Goal: Information Seeking & Learning: Check status

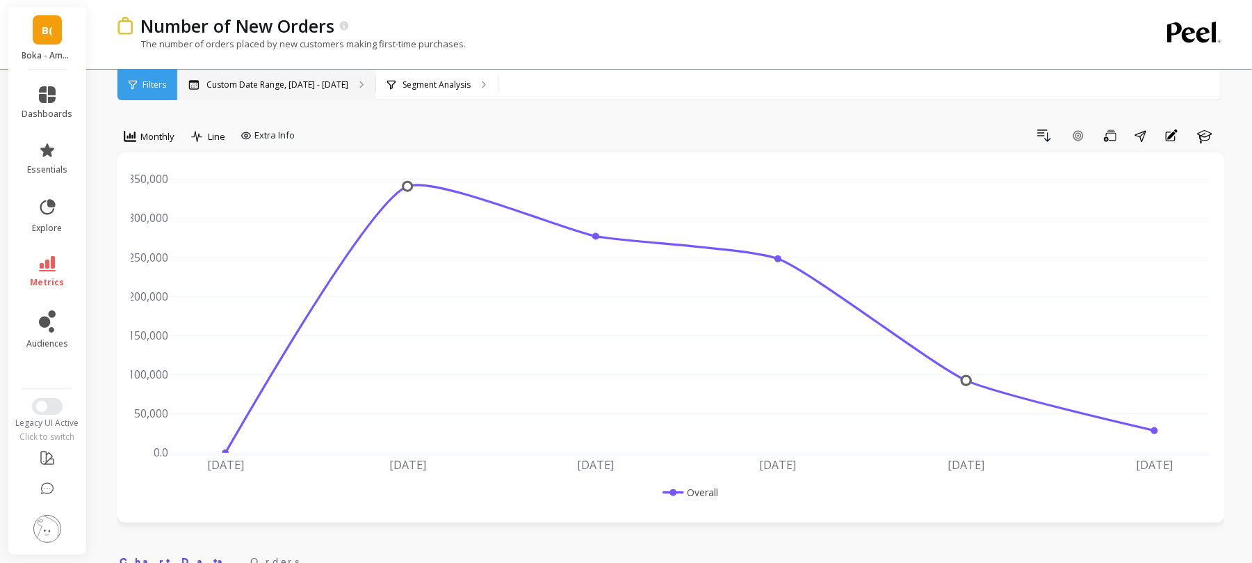
click at [257, 89] on p "Custom Date Range, [DATE] - [DATE]" at bounding box center [278, 84] width 142 height 11
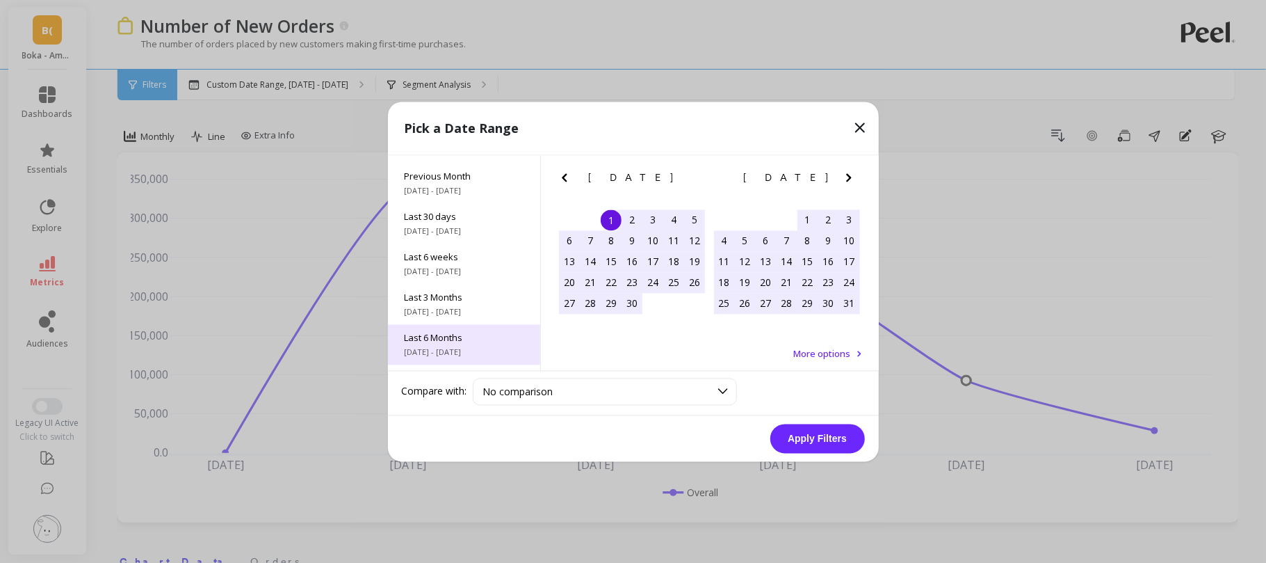
scroll to position [129, 0]
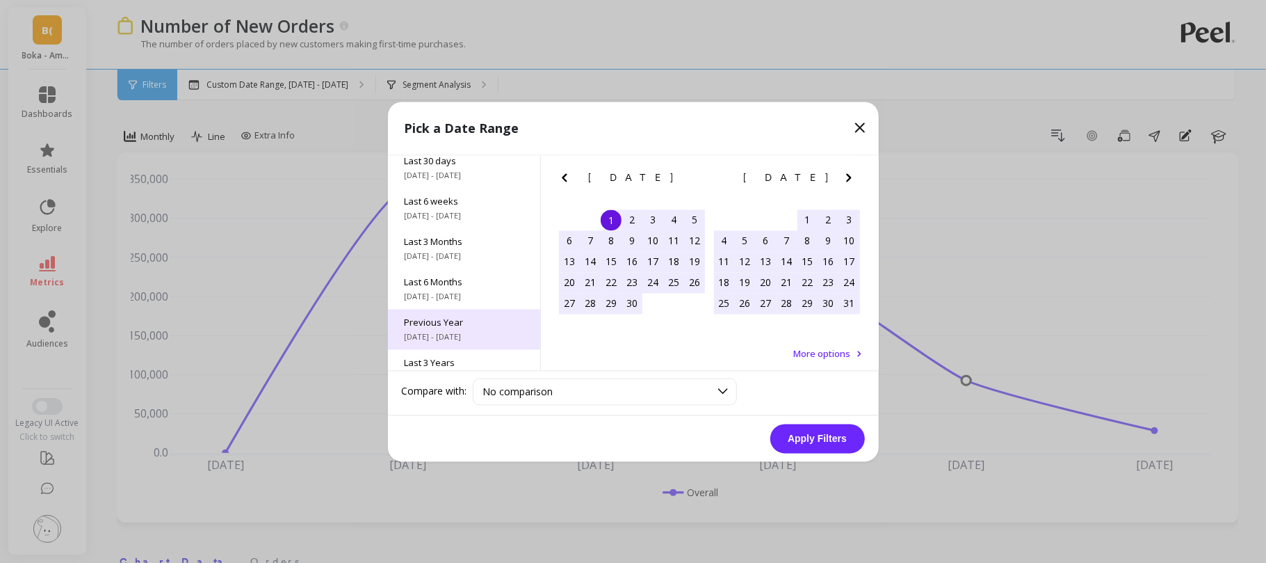
click at [449, 309] on div "Previous Year [DATE] - [DATE]" at bounding box center [464, 329] width 152 height 40
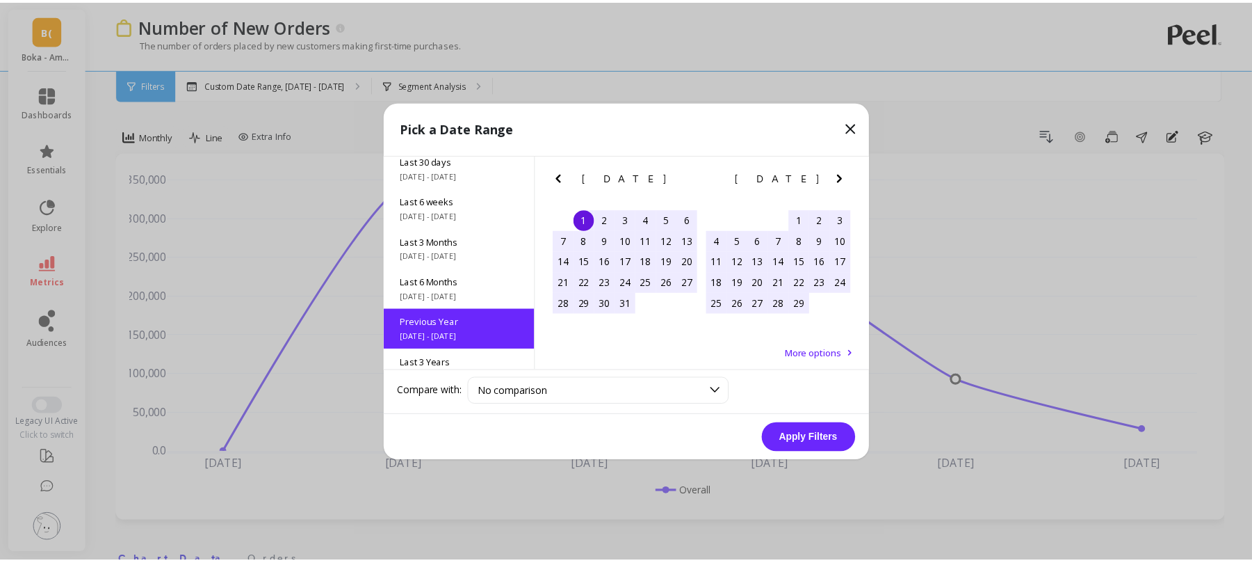
scroll to position [1, 0]
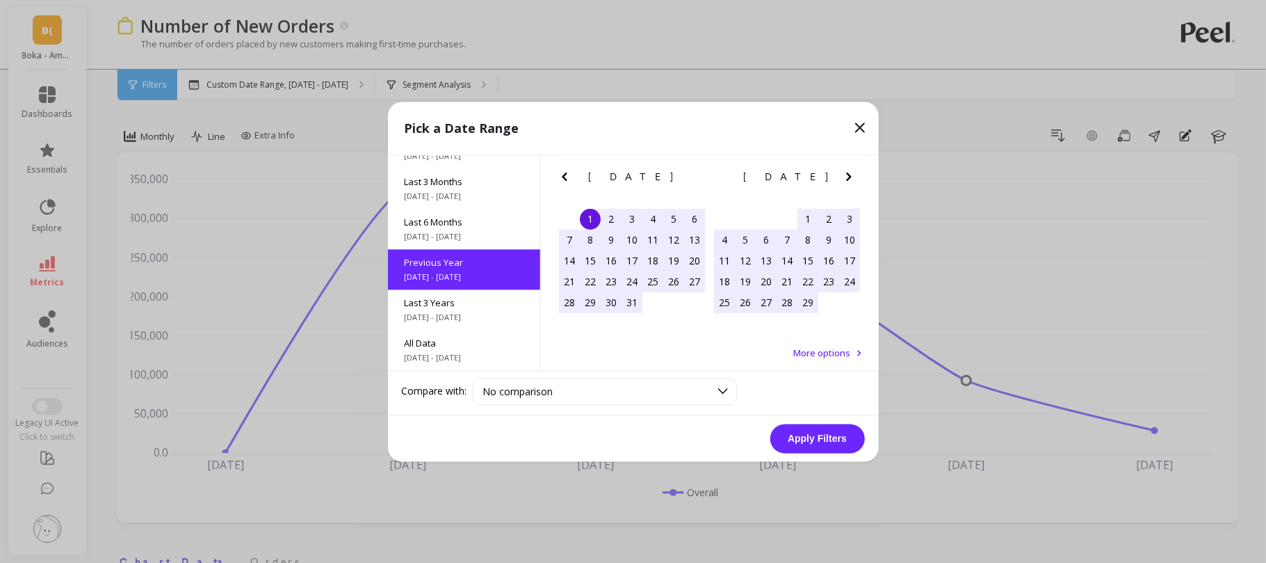
click at [830, 420] on button "Apply Filters" at bounding box center [818, 438] width 95 height 29
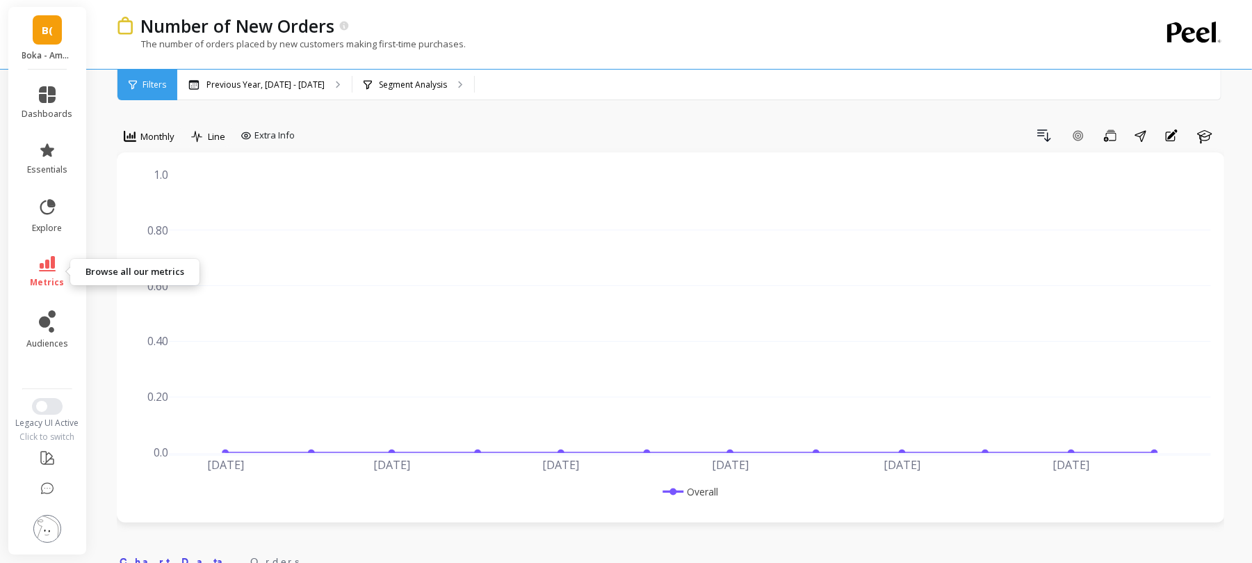
click at [59, 268] on link "metrics" at bounding box center [47, 272] width 51 height 32
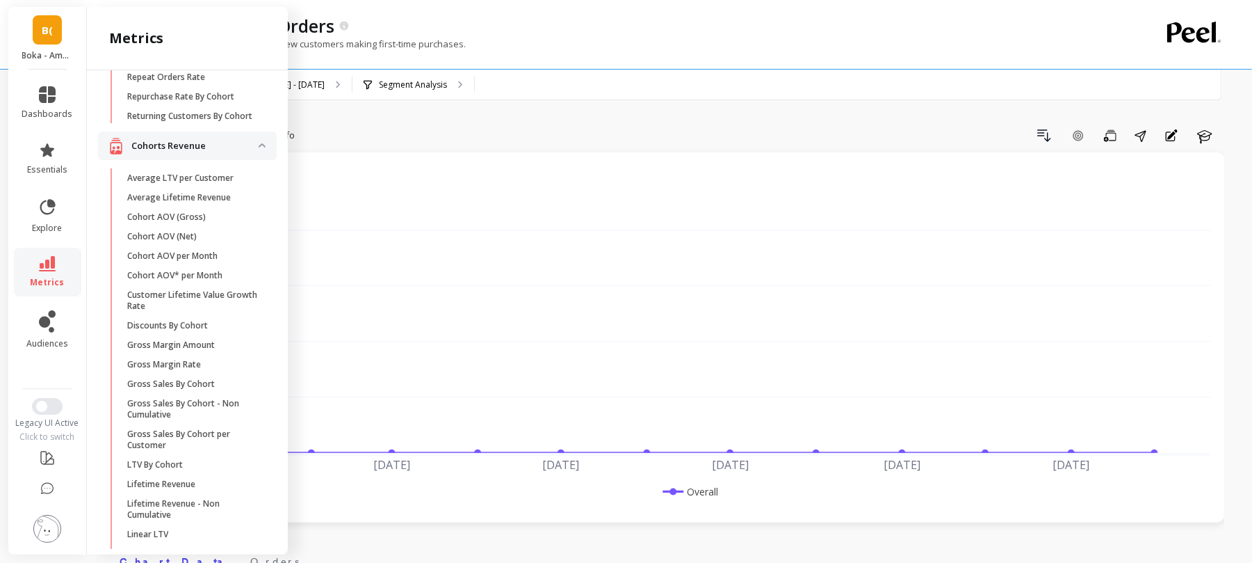
scroll to position [168, 0]
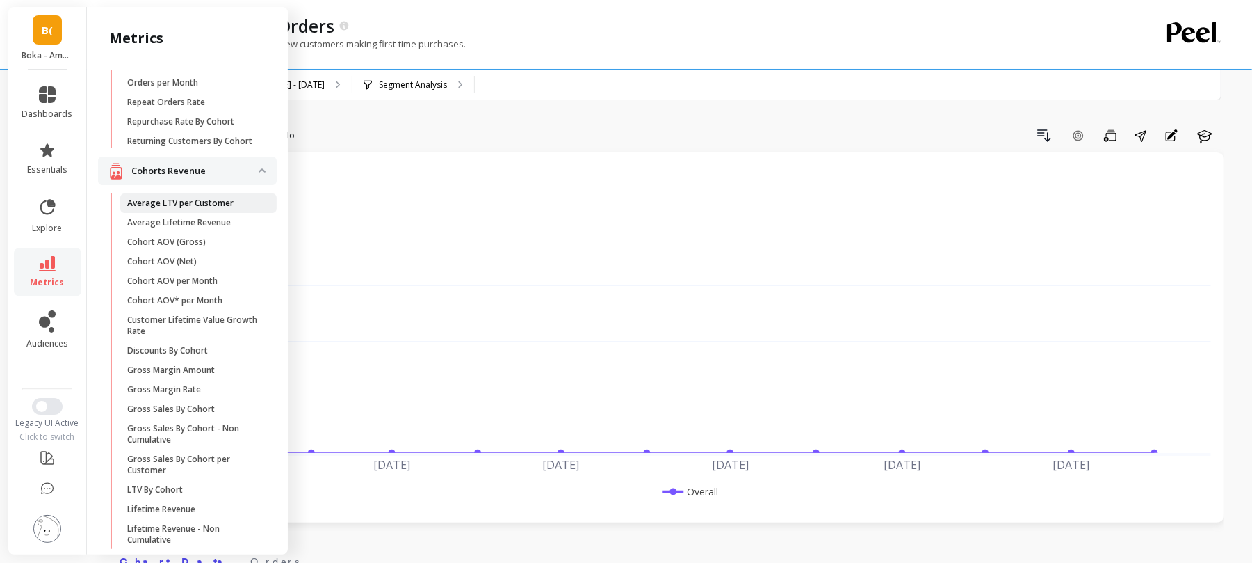
click at [215, 209] on p "Average LTV per Customer" at bounding box center [180, 203] width 106 height 11
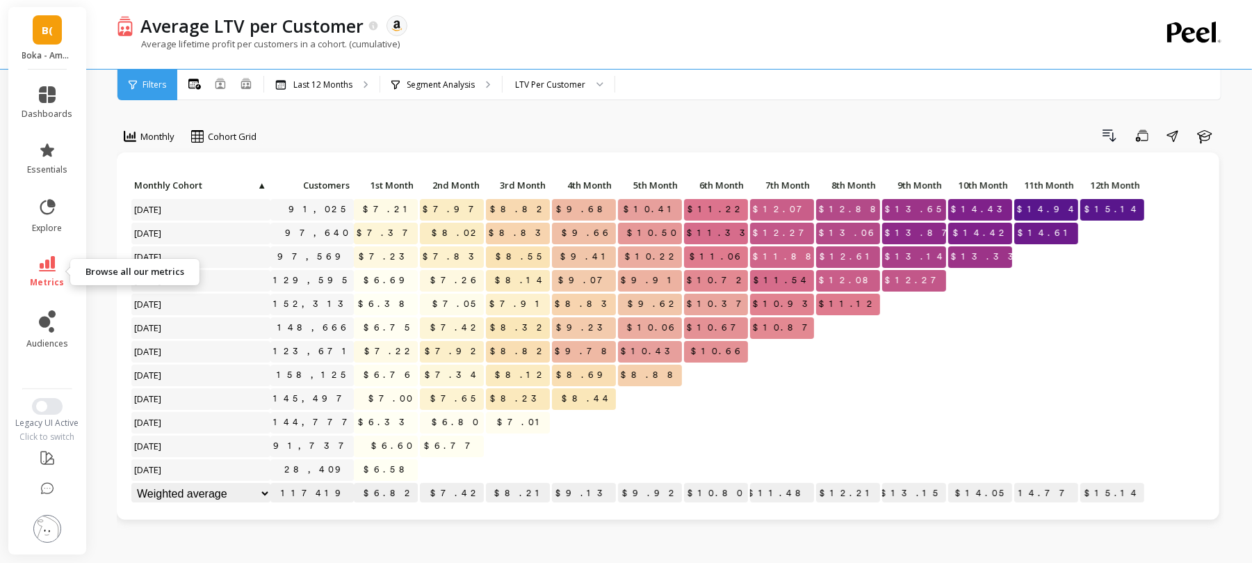
click at [33, 257] on link "metrics" at bounding box center [47, 272] width 51 height 32
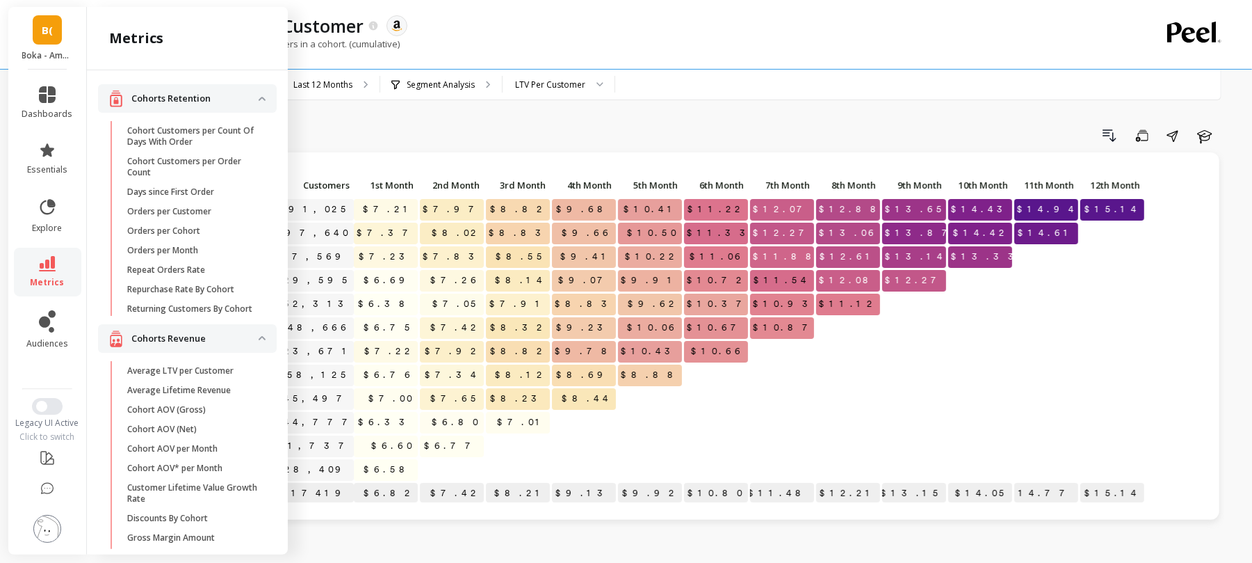
scroll to position [168, 0]
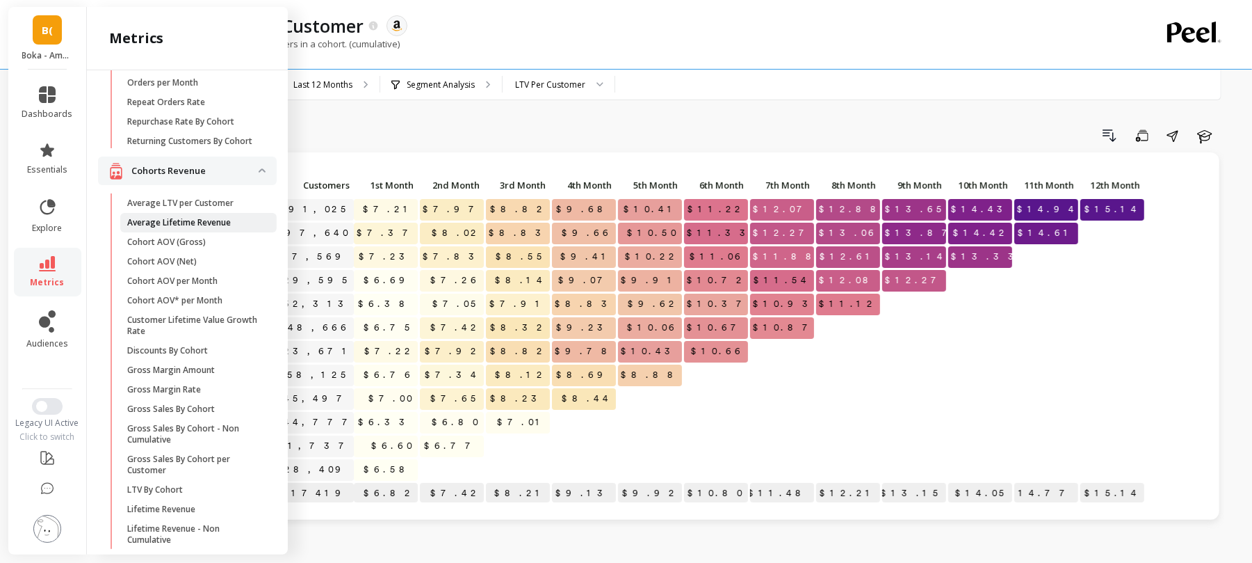
click at [195, 228] on p "Average Lifetime Revenue" at bounding box center [179, 222] width 104 height 11
